Goal: Transaction & Acquisition: Download file/media

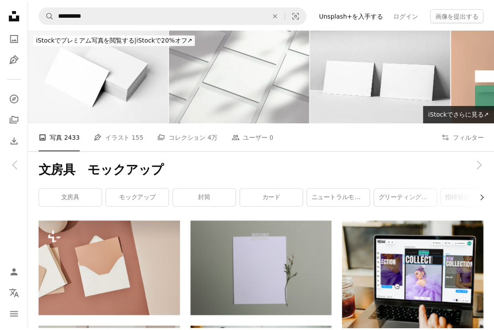
scroll to position [20160, 0]
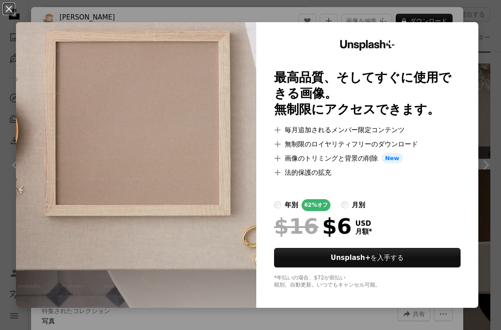
click at [480, 108] on div "An X shape Unsplash+ 最高品質、そしてすぐに使用できる画像。 無制限にアクセスできます。 A plus sign 毎月追加されるメンバー限…" at bounding box center [250, 165] width 501 height 330
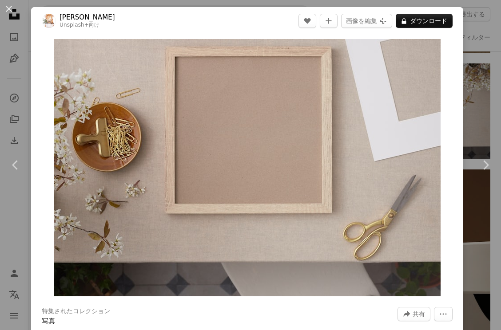
click at [479, 115] on div "An X shape Chevron left Chevron right Olivie Strauss Unsplash+ 向け A heart A plu…" at bounding box center [250, 165] width 501 height 330
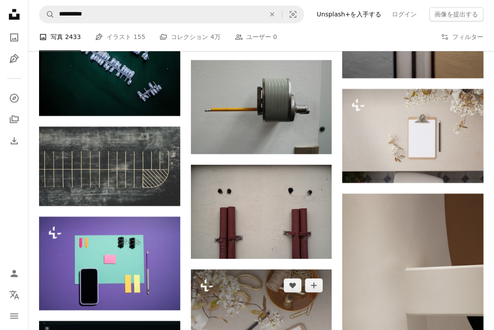
scroll to position [19849, 0]
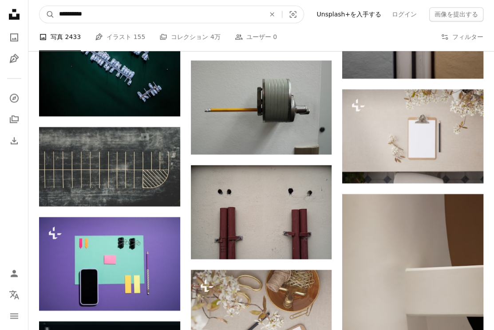
click at [243, 16] on input "**********" at bounding box center [159, 14] width 208 height 17
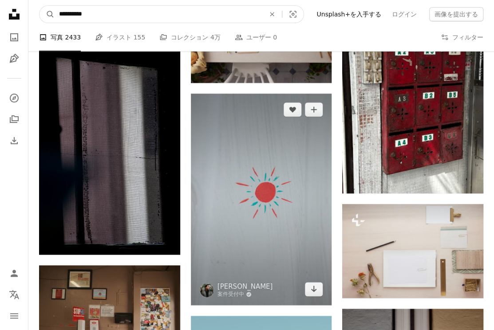
scroll to position [19405, 0]
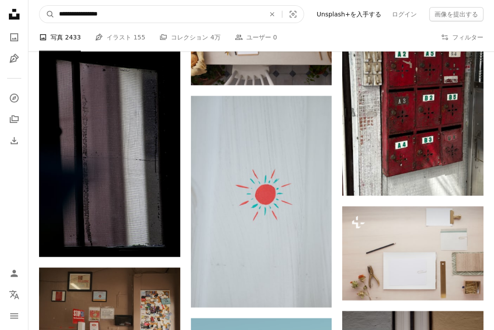
type input "**********"
click button "A magnifying glass" at bounding box center [46, 14] width 15 height 17
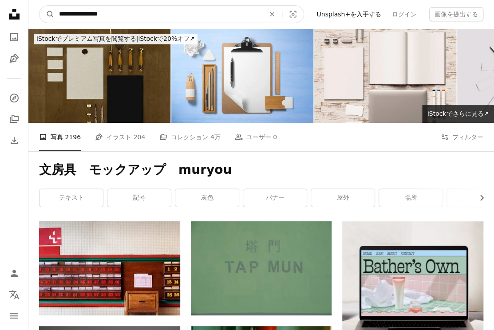
drag, startPoint x: 163, startPoint y: 21, endPoint x: 117, endPoint y: 15, distance: 47.0
click at [117, 15] on input "**********" at bounding box center [159, 14] width 208 height 17
type input "**********"
click button "A magnifying glass" at bounding box center [46, 14] width 15 height 17
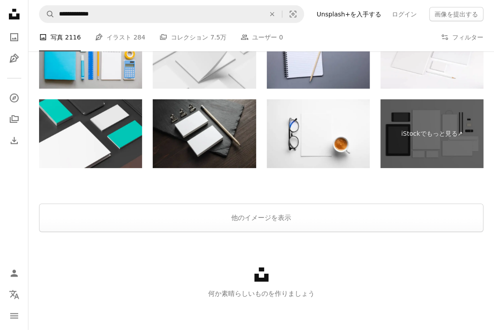
scroll to position [1226, 0]
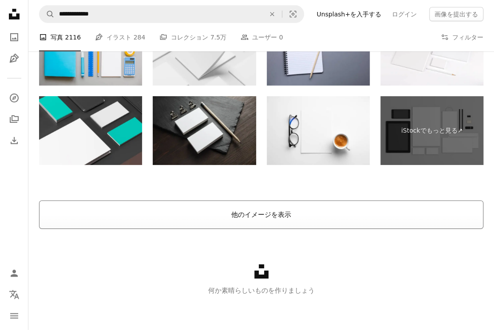
click at [280, 206] on button "他のイメージを表示" at bounding box center [261, 215] width 444 height 28
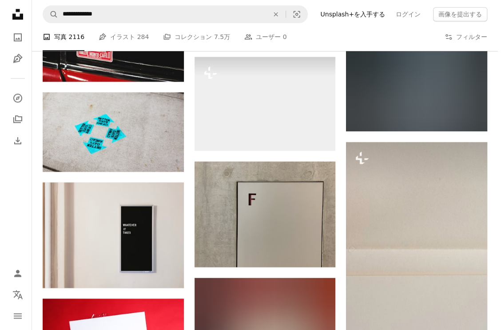
scroll to position [12338, 0]
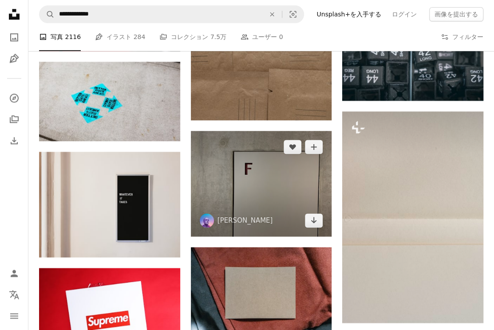
click at [282, 184] on img at bounding box center [261, 184] width 141 height 106
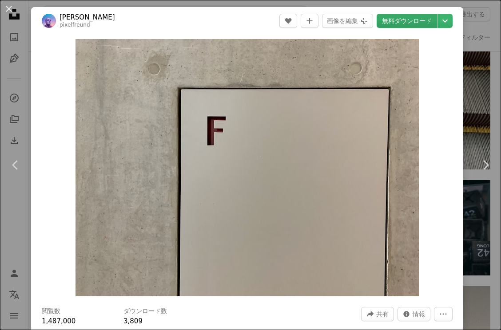
click at [402, 27] on link "無料ダウンロード" at bounding box center [406, 21] width 60 height 14
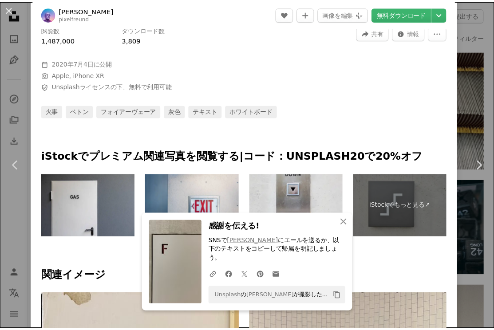
scroll to position [289, 0]
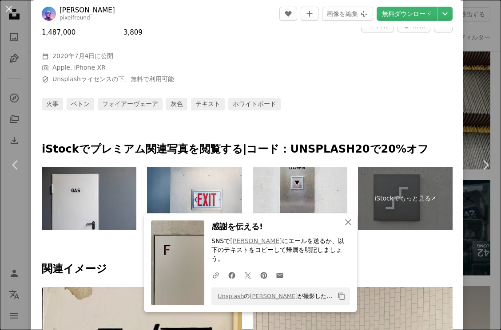
click at [465, 108] on div "An X shape Chevron left Chevron right An X shape 閉じる 感謝を伝える! SNSで Ralph Hutter …" at bounding box center [250, 165] width 501 height 330
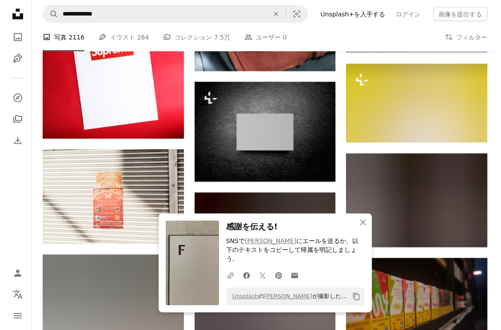
scroll to position [12604, 0]
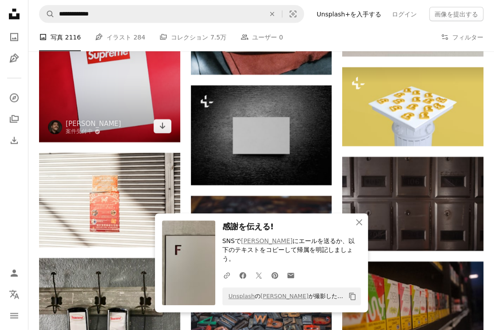
click at [140, 97] on img at bounding box center [109, 72] width 141 height 141
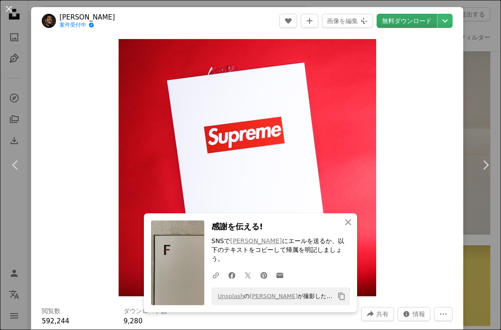
click at [392, 21] on link "無料ダウンロード" at bounding box center [406, 21] width 60 height 14
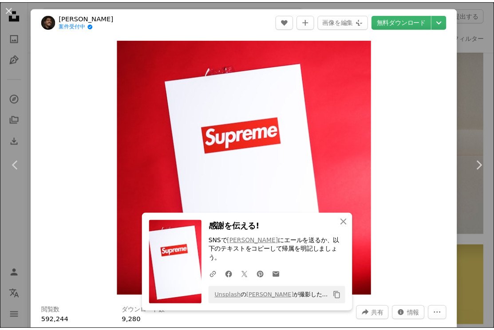
scroll to position [289, 0]
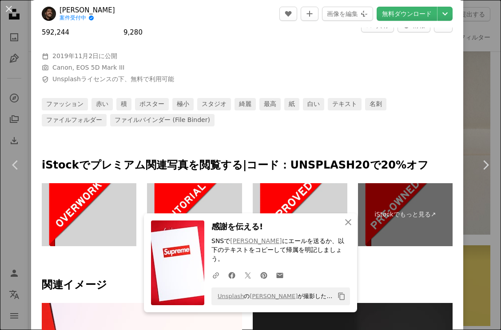
click at [481, 53] on div "An X shape Chevron left Chevron right An X shape 閉じる 感謝を伝える! SNSで Giorgio Trova…" at bounding box center [250, 165] width 501 height 330
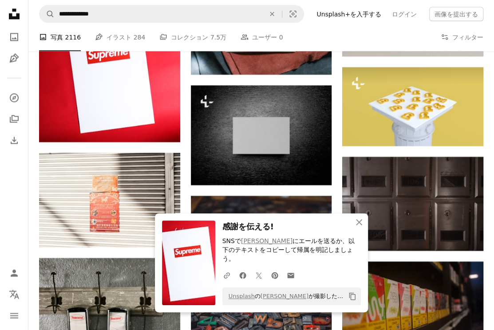
click at [266, 36] on div "A photo 写真 2116 Pen Tool イラスト 284 A stack of folders コレクション 7.5万 People ユーザー 0 …" at bounding box center [261, 37] width 444 height 28
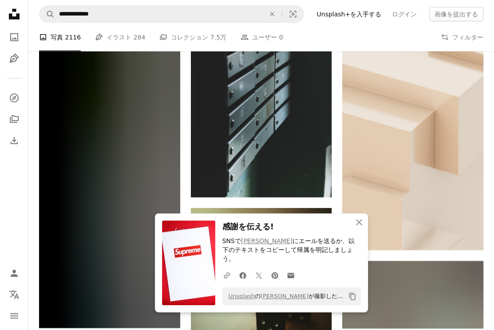
scroll to position [13048, 0]
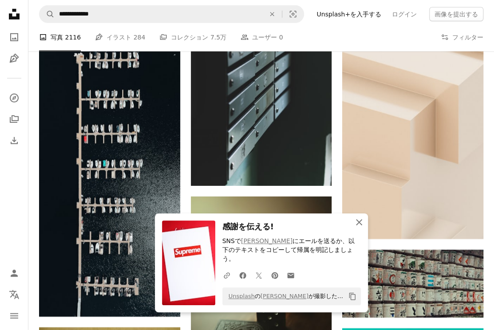
click at [354, 228] on icon "An X shape" at bounding box center [359, 222] width 11 height 11
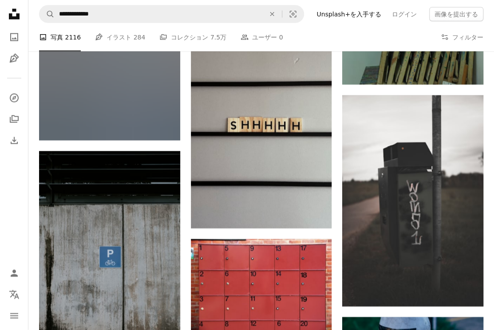
scroll to position [21657, 0]
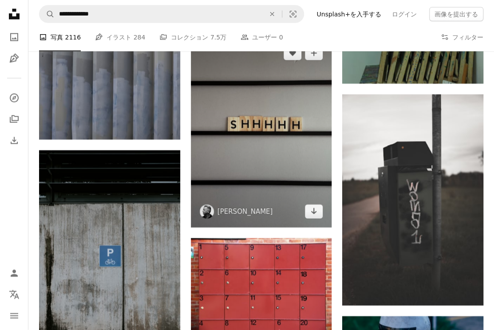
click at [280, 148] on img at bounding box center [261, 132] width 141 height 191
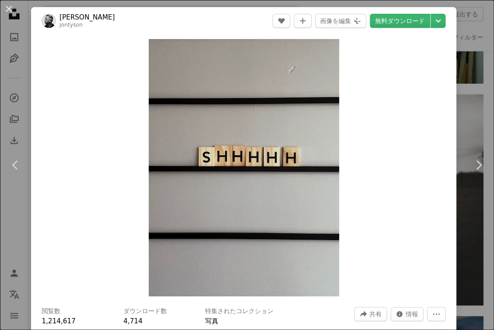
click at [401, 22] on link "無料ダウンロード" at bounding box center [400, 21] width 60 height 14
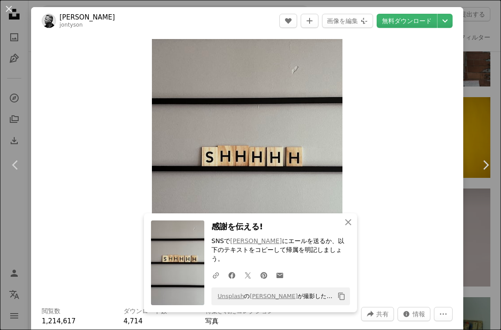
click at [465, 83] on div "An X shape Chevron left Chevron right An X shape 閉じる 感謝を伝える! SNSで Jon Tyson にエー…" at bounding box center [250, 165] width 501 height 330
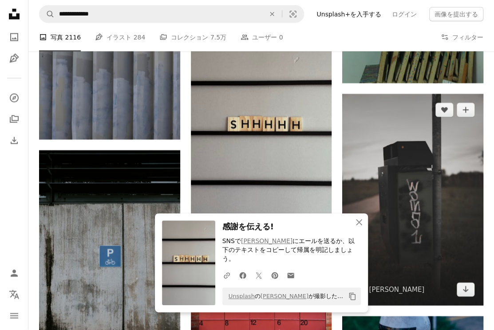
scroll to position [21967, 0]
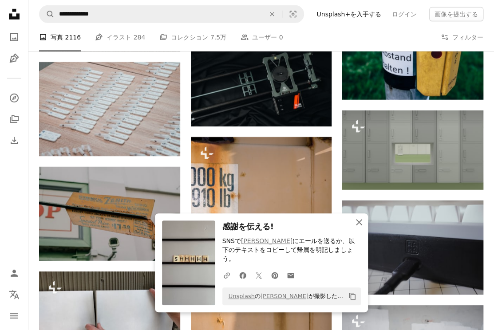
click at [360, 231] on button "An X shape 閉じる" at bounding box center [359, 222] width 18 height 18
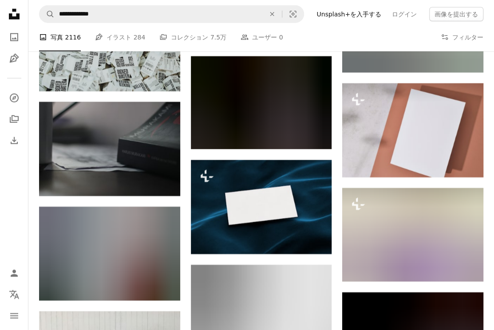
scroll to position [24940, 0]
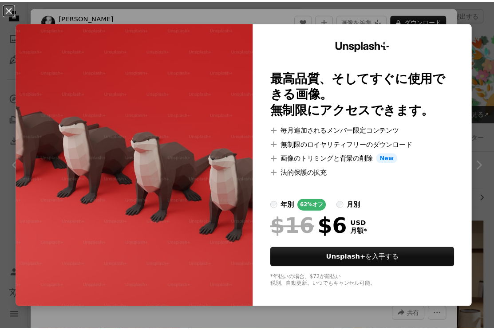
scroll to position [15442, 0]
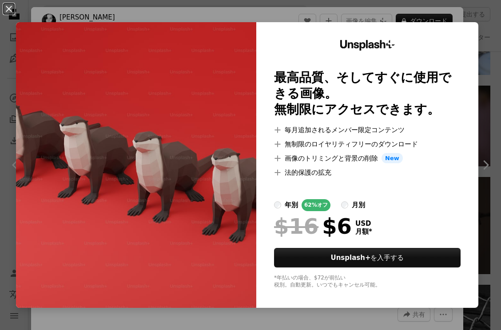
click at [482, 53] on div "An X shape Unsplash+ 最高品質、そしてすぐに使用できる画像。 無制限にアクセスできます。 A plus sign 毎月追加されるメンバー限…" at bounding box center [250, 165] width 501 height 330
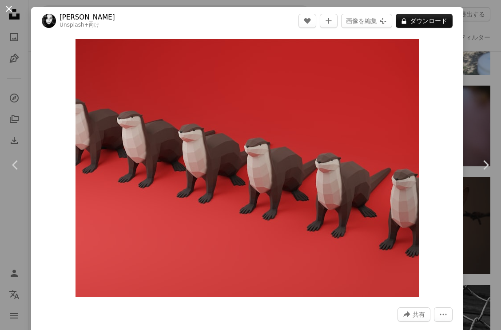
click at [8, 14] on button "An X shape" at bounding box center [9, 9] width 11 height 11
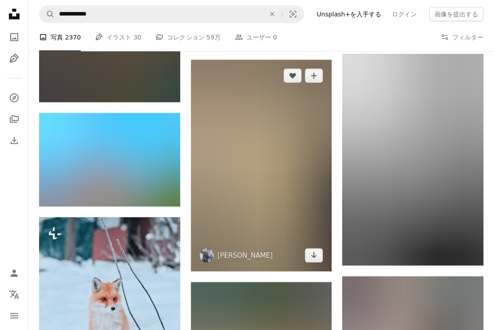
scroll to position [27601, 0]
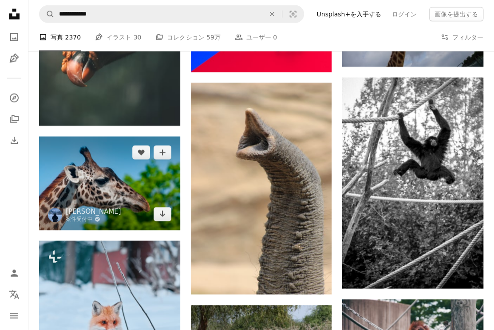
click at [94, 142] on img at bounding box center [109, 184] width 141 height 94
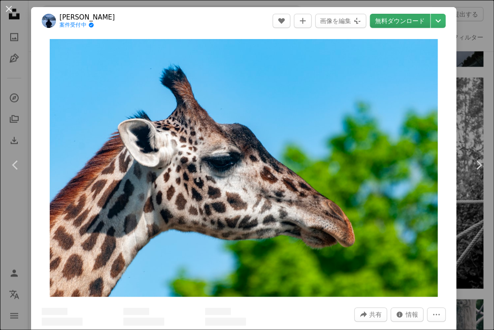
click at [398, 24] on link "無料ダウンロード" at bounding box center [400, 21] width 60 height 14
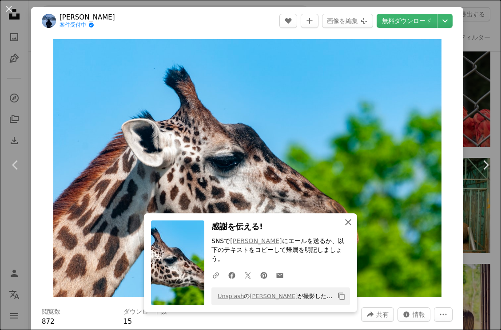
click at [345, 225] on icon "button" at bounding box center [348, 222] width 6 height 6
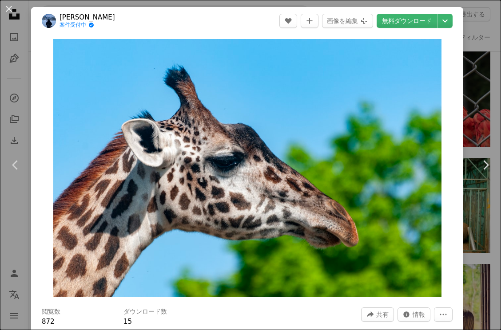
click at [476, 118] on div "An X shape Chevron left Chevron right Andy Luo 案件受付中 A checkmark inside of a ci…" at bounding box center [250, 165] width 501 height 330
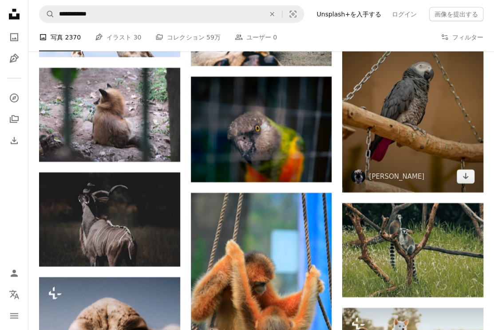
scroll to position [42644, 0]
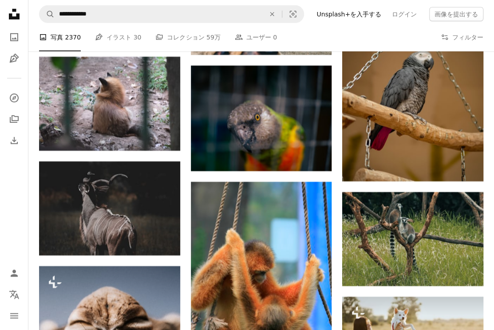
drag, startPoint x: 449, startPoint y: 158, endPoint x: 487, endPoint y: 195, distance: 53.0
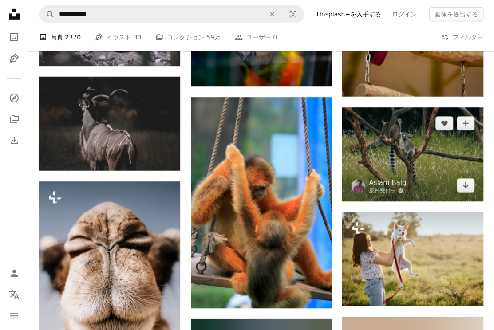
scroll to position [42733, 0]
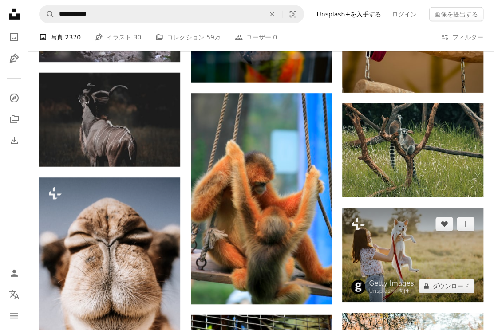
click at [397, 225] on img at bounding box center [412, 255] width 141 height 94
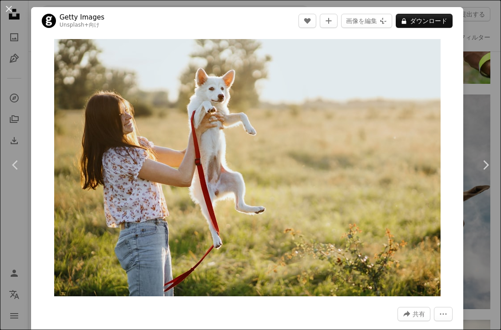
click at [485, 87] on div "An X shape Chevron left Chevron right Getty Images Unsplash+ 向け A heart A plus …" at bounding box center [250, 165] width 501 height 330
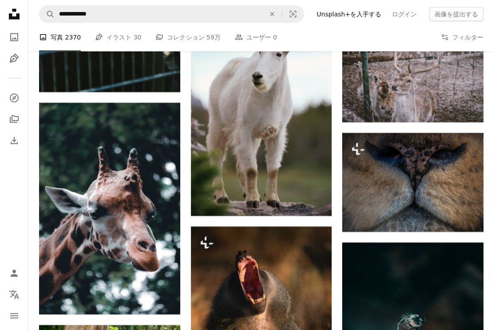
scroll to position [48723, 0]
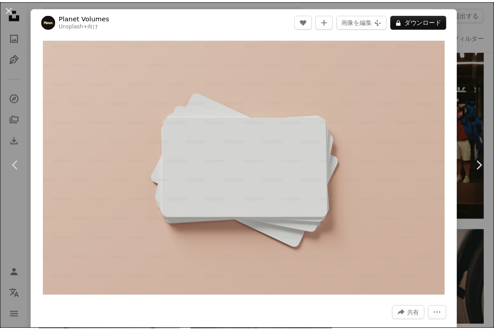
scroll to position [22240, 0]
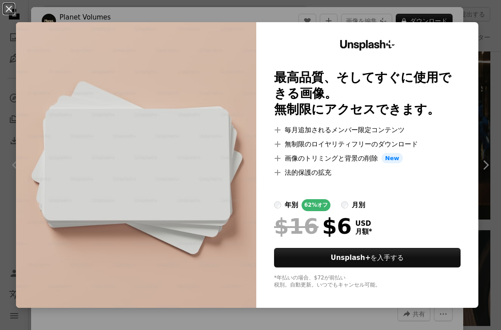
click at [478, 46] on div "An X shape Unsplash+ 最高品質、そしてすぐに使用できる画像。 無制限にアクセスできます。 A plus sign 毎月追加されるメンバー限…" at bounding box center [250, 165] width 501 height 330
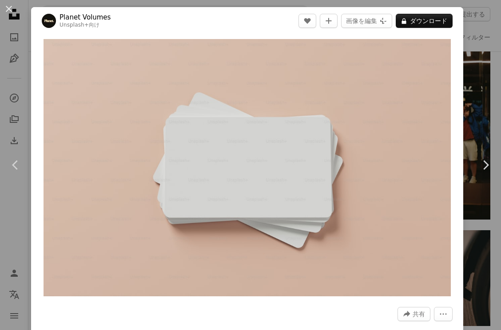
click at [472, 51] on div "An X shape Chevron left Chevron right Planet Volumes Unsplash+ 向け A heart A plu…" at bounding box center [250, 165] width 501 height 330
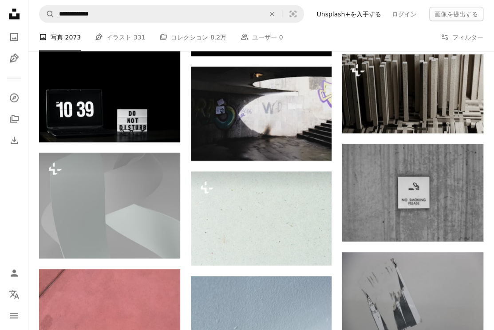
scroll to position [42475, 0]
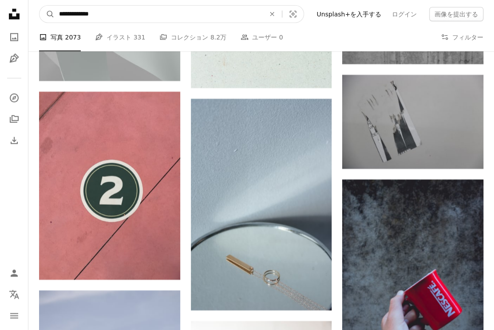
drag, startPoint x: 106, startPoint y: 12, endPoint x: 61, endPoint y: 16, distance: 45.0
click at [61, 16] on input "**********" at bounding box center [159, 14] width 208 height 17
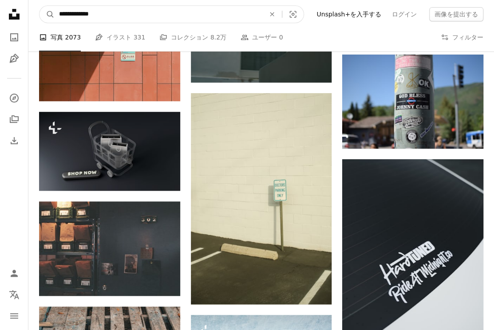
scroll to position [46203, 0]
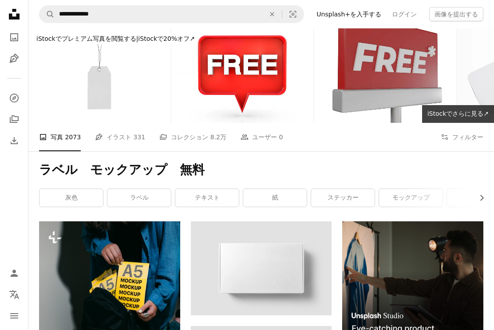
scroll to position [49486, 0]
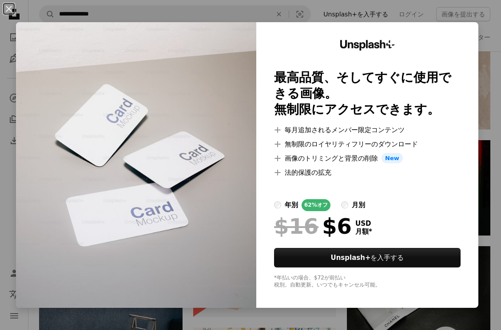
click at [473, 165] on div "An X shape Unsplash+ 最高品質、そしてすぐに使用できる画像。 無制限にアクセスできます。 A plus sign 毎月追加されるメンバー限…" at bounding box center [250, 165] width 501 height 330
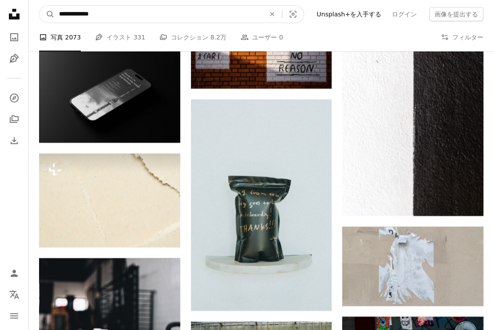
scroll to position [50099, 0]
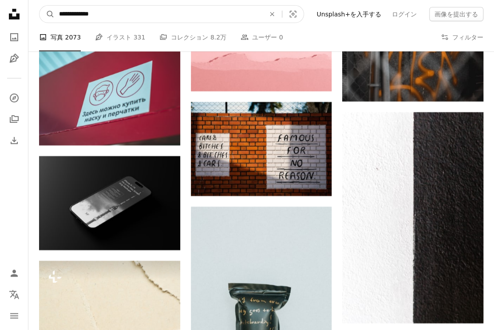
drag, startPoint x: 74, startPoint y: 10, endPoint x: 32, endPoint y: 0, distance: 42.8
click at [32, 0] on nav "**********" at bounding box center [260, 14] width 465 height 28
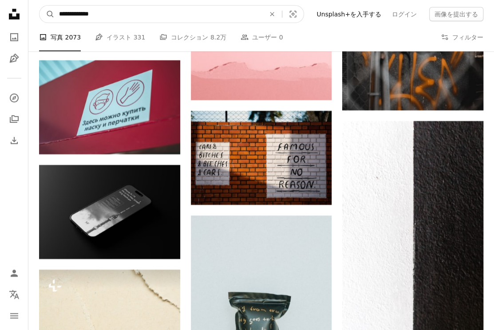
type input "**********"
click button "A magnifying glass" at bounding box center [46, 14] width 15 height 17
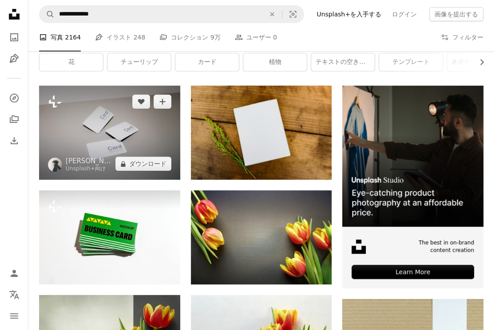
scroll to position [133, 0]
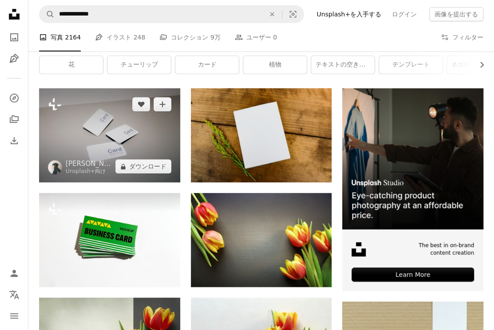
click at [112, 155] on img at bounding box center [109, 135] width 141 height 94
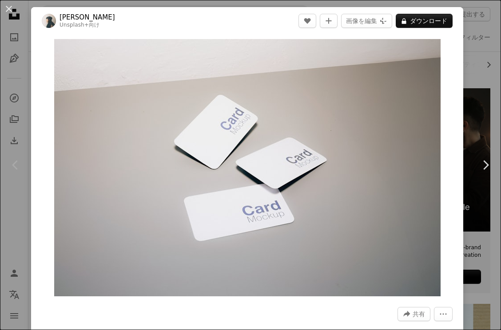
click at [471, 119] on div "An X shape Chevron left Chevron right Evelyn Verdín Unsplash+ 向け A heart A plus…" at bounding box center [250, 165] width 501 height 330
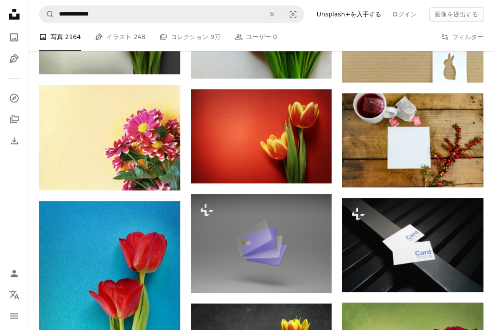
scroll to position [444, 0]
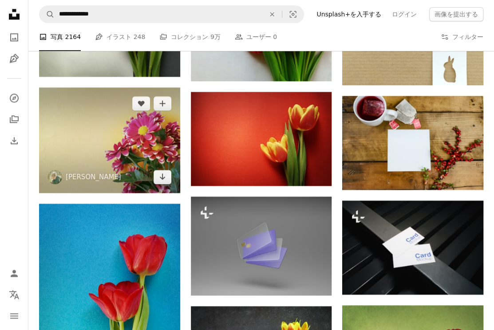
click at [167, 154] on img at bounding box center [109, 140] width 141 height 106
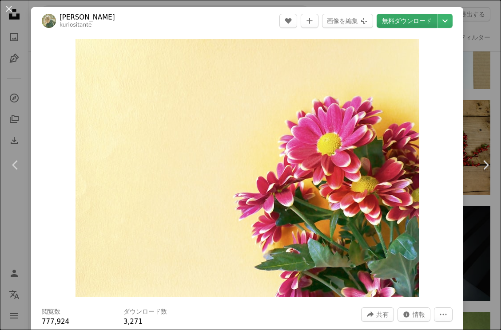
click at [393, 19] on link "無料ダウンロード" at bounding box center [406, 21] width 60 height 14
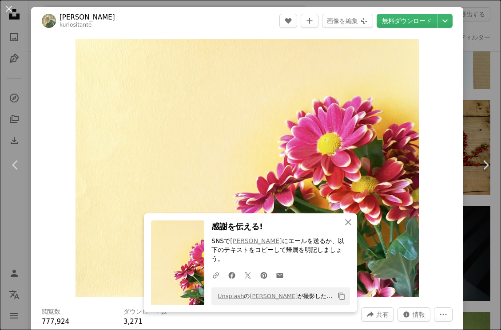
click at [475, 94] on div "An X shape Chevron left Chevron right An X shape 閉じる 感謝を伝える! SNSで Maria Hossmar…" at bounding box center [250, 165] width 501 height 330
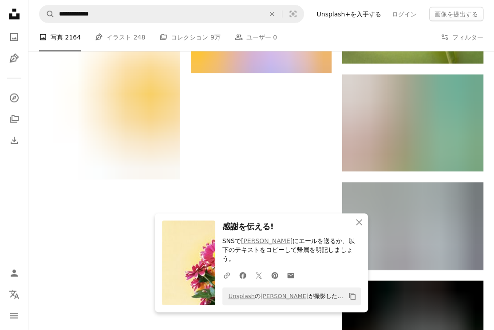
scroll to position [754, 0]
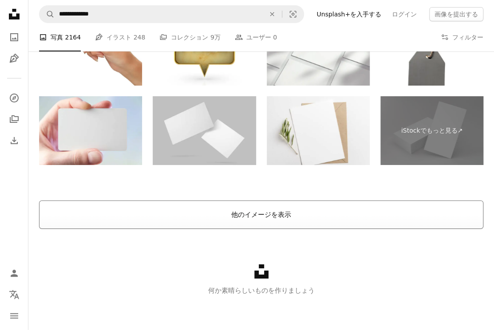
click at [275, 214] on button "他のイメージを表示" at bounding box center [261, 215] width 444 height 28
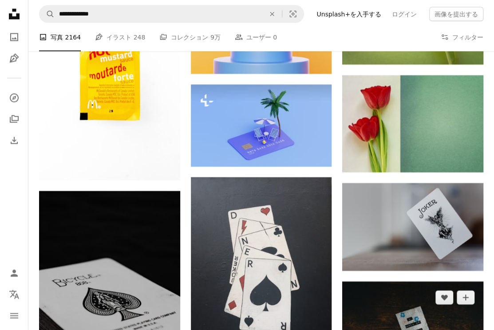
scroll to position [884, 0]
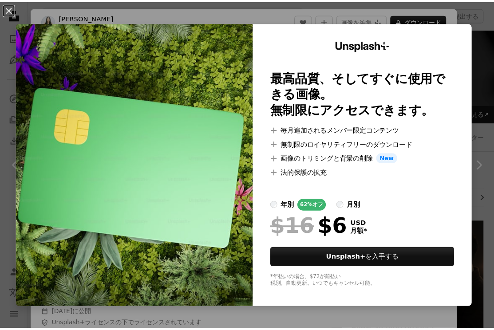
scroll to position [12288, 0]
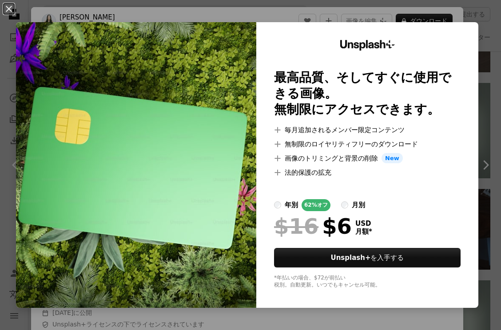
click at [479, 49] on div "An X shape Unsplash+ 最高品質、そしてすぐに使用できる画像。 無制限にアクセスできます。 A plus sign 毎月追加されるメンバー限…" at bounding box center [250, 165] width 501 height 330
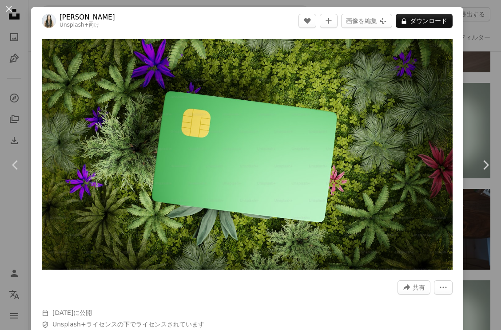
click at [481, 58] on div "An X shape Chevron left Chevron right Zyanya Citlalli Unsplash+ 向け A heart A pl…" at bounding box center [250, 165] width 501 height 330
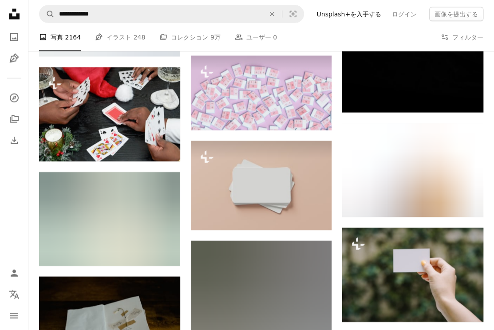
scroll to position [14196, 0]
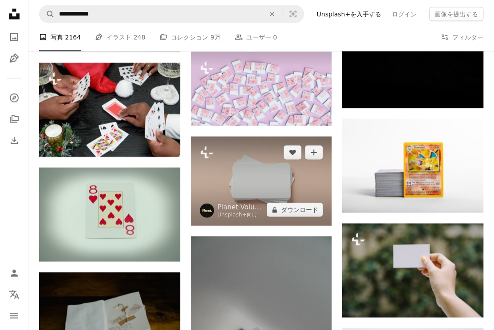
click at [292, 166] on img at bounding box center [261, 181] width 141 height 89
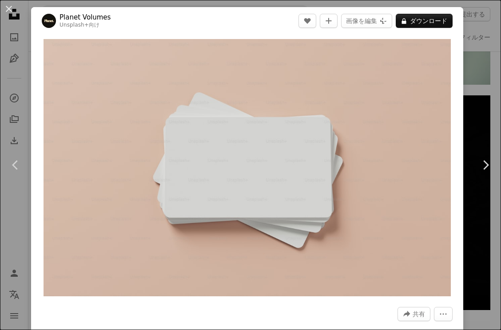
click at [467, 74] on div "An X shape Chevron left Chevron right Planet Volumes Unsplash+ 向け A heart A plu…" at bounding box center [250, 165] width 501 height 330
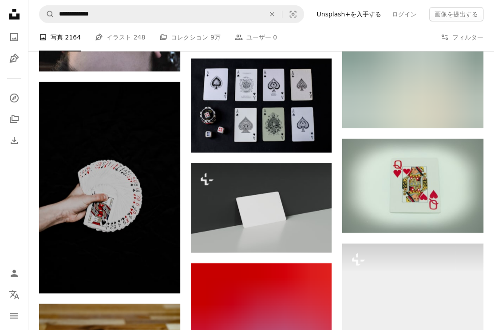
scroll to position [14773, 0]
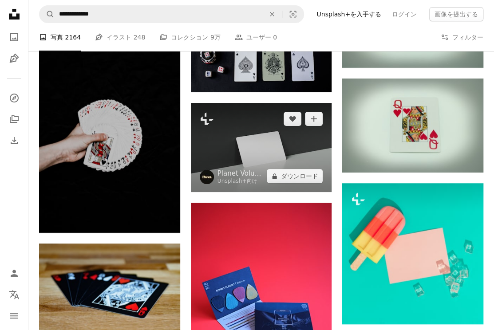
click at [303, 133] on img at bounding box center [261, 147] width 141 height 89
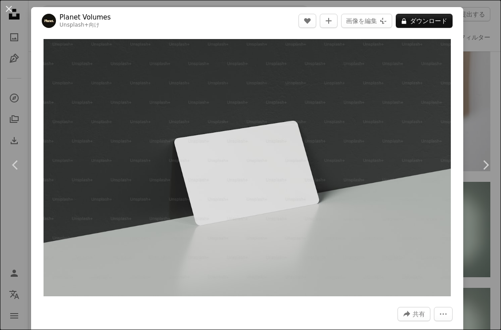
click at [484, 70] on div "An X shape Chevron left Chevron right Planet Volumes Unsplash+ 向け A heart A plu…" at bounding box center [250, 165] width 501 height 330
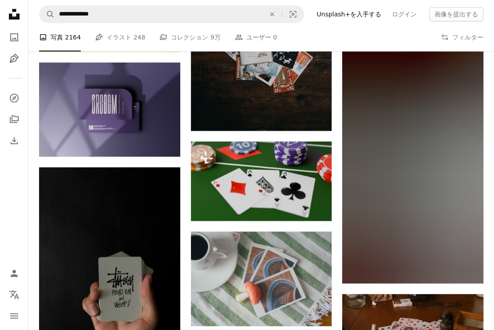
scroll to position [46058, 0]
